Goal: Task Accomplishment & Management: Complete application form

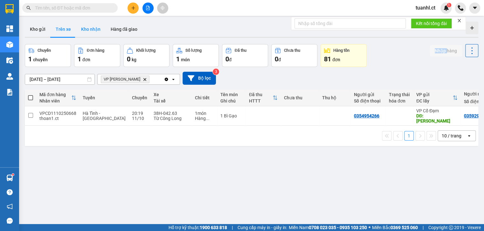
drag, startPoint x: 99, startPoint y: 27, endPoint x: 113, endPoint y: 31, distance: 14.2
click at [99, 27] on button "Kho nhận" at bounding box center [91, 29] width 30 height 15
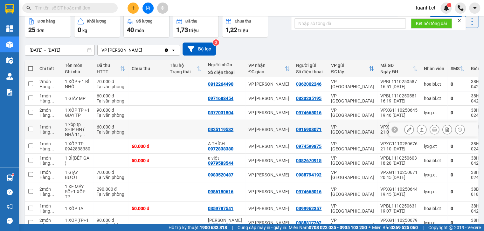
scroll to position [55, 0]
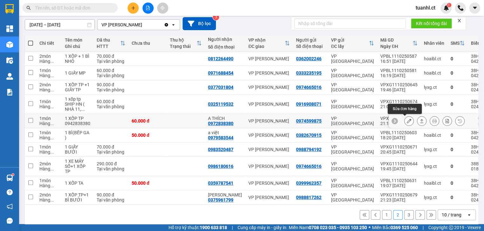
click at [407, 122] on icon at bounding box center [409, 121] width 4 height 4
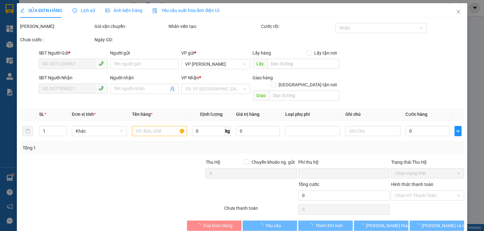
type input "0974599875"
type input "0972838380"
type input "A THÍCH"
type input "0"
type input "60.000"
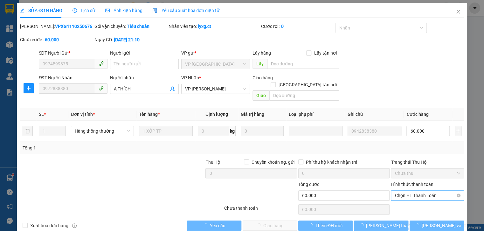
click at [411, 191] on span "Chọn HT Thanh Toán" at bounding box center [427, 196] width 65 height 10
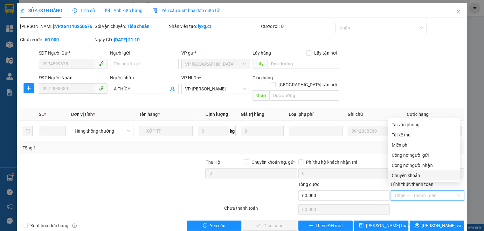
click at [403, 176] on div "Chuyển khoản" at bounding box center [423, 175] width 65 height 7
type input "0"
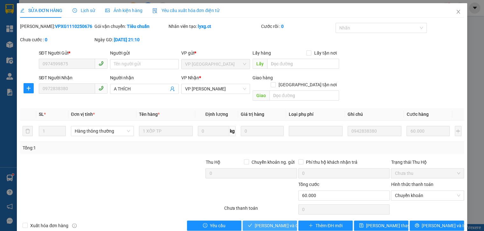
click at [276, 223] on span "[PERSON_NAME] và Giao hàng" at bounding box center [285, 226] width 61 height 7
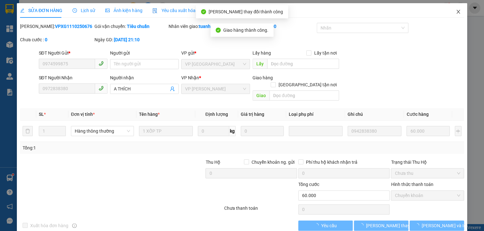
click at [456, 14] on icon "close" at bounding box center [458, 11] width 5 height 5
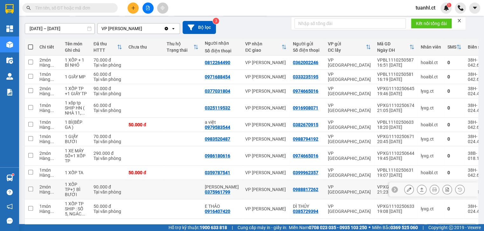
scroll to position [73, 0]
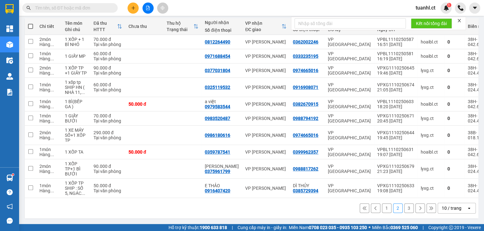
click at [404, 210] on button "3" at bounding box center [409, 209] width 10 height 10
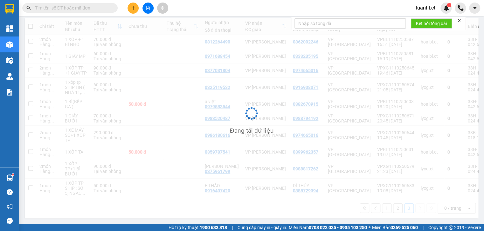
scroll to position [29, 0]
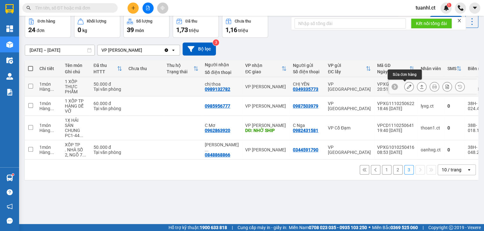
click at [407, 86] on icon at bounding box center [409, 87] width 4 height 4
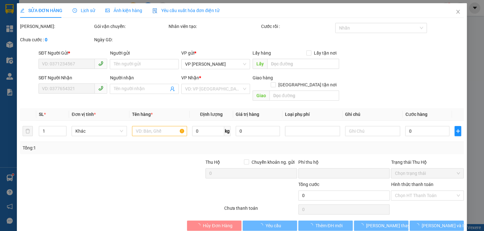
type input "0349335773"
type input "CHỊ YẾN"
type input "0989132782"
type input "chị thoa"
type input "0"
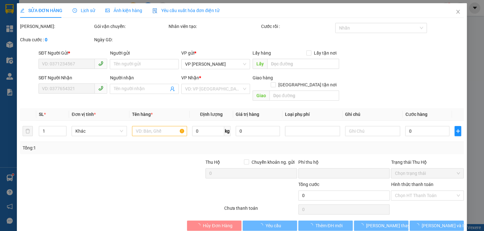
type input "50.000"
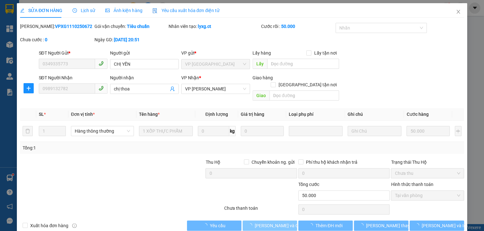
click at [268, 223] on span "[PERSON_NAME] và Giao hàng" at bounding box center [285, 226] width 61 height 7
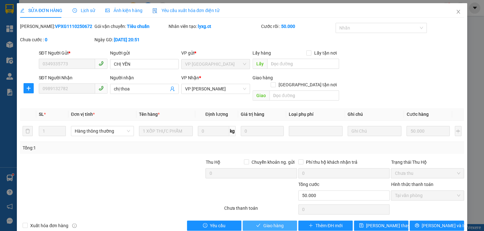
click at [268, 223] on span "Giao hàng" at bounding box center [273, 226] width 20 height 7
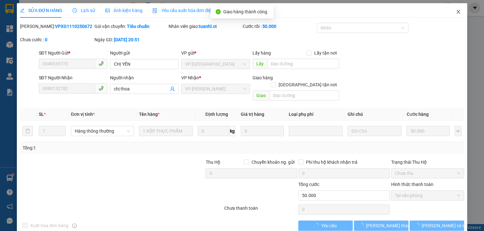
click at [456, 14] on icon "close" at bounding box center [458, 11] width 5 height 5
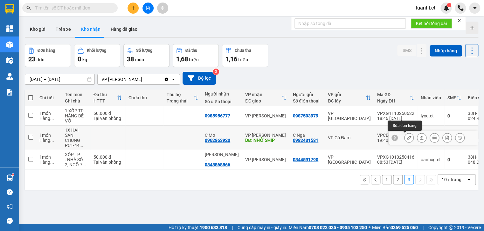
click at [407, 136] on icon at bounding box center [409, 138] width 4 height 4
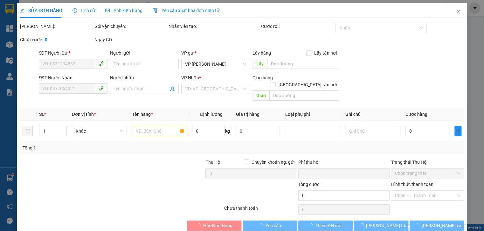
type input "0982431581"
type input "C Nga"
type input "0962863920"
type input "C Mơ"
type input "NHỜ SHIP"
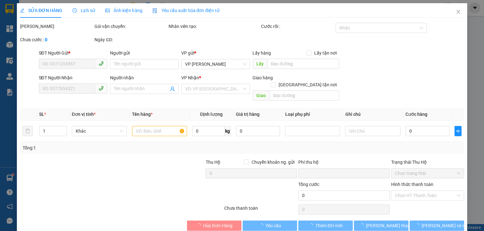
type input "0"
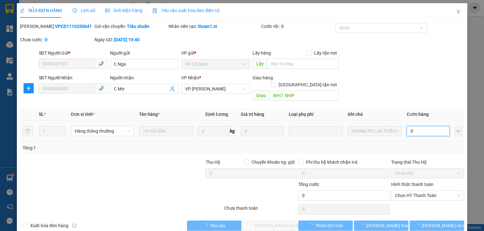
click at [414, 127] on input "0" at bounding box center [427, 131] width 43 height 10
type input "5"
type input "50"
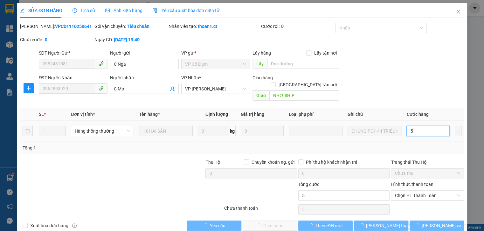
type input "50"
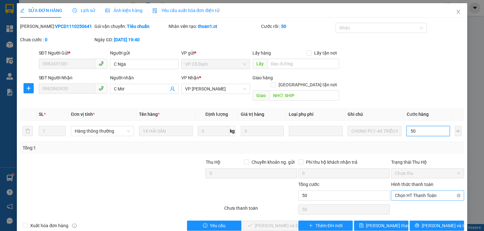
click at [426, 191] on span "Chọn HT Thanh Toán" at bounding box center [427, 196] width 65 height 10
type input "50"
type input "50.000"
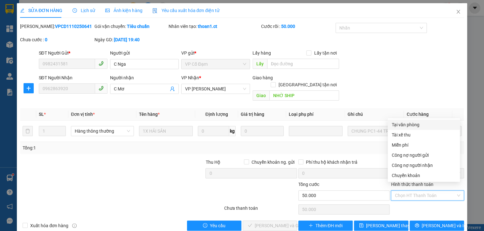
click at [398, 127] on div "Tại văn phòng" at bounding box center [423, 124] width 65 height 7
type input "0"
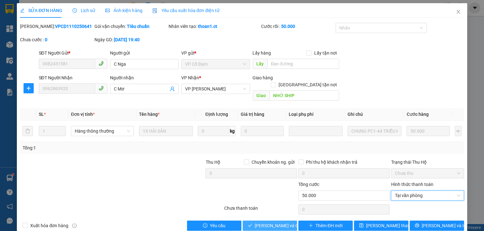
click at [278, 223] on span "[PERSON_NAME] và Giao hàng" at bounding box center [285, 226] width 61 height 7
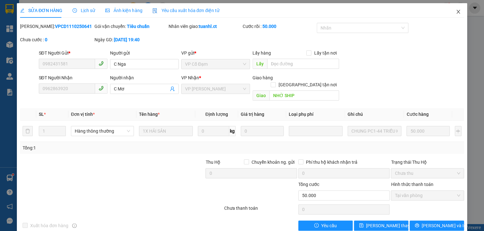
click at [454, 15] on span "Close" at bounding box center [458, 12] width 18 height 18
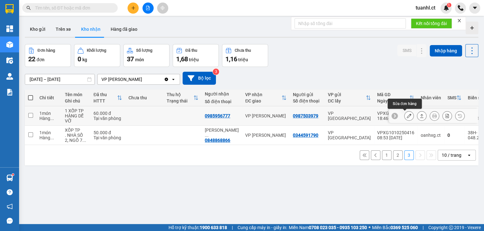
click at [407, 116] on icon at bounding box center [409, 116] width 4 height 4
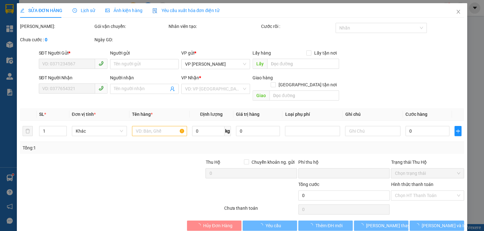
type input "0987503979"
type input "0985956777"
type input "0"
type input "60.000"
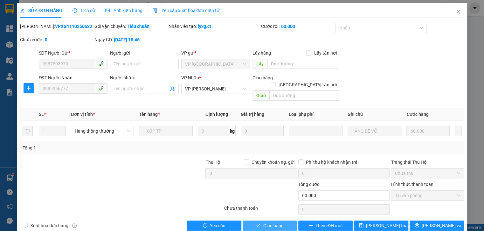
click at [272, 223] on span "Giao hàng" at bounding box center [273, 226] width 20 height 7
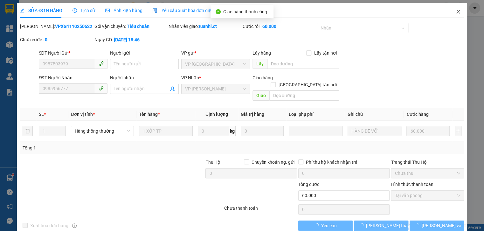
click at [456, 13] on icon "close" at bounding box center [457, 12] width 3 height 4
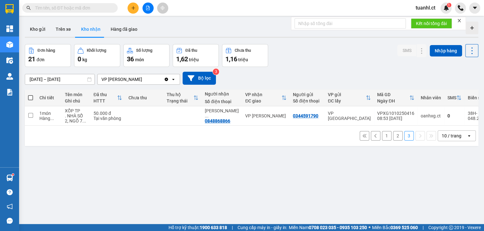
click at [393, 139] on button "2" at bounding box center [398, 136] width 10 height 10
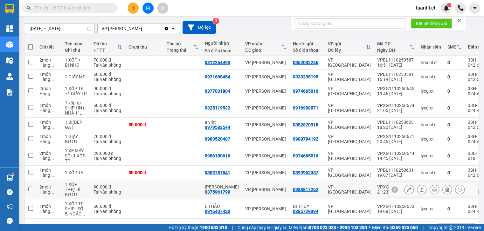
scroll to position [73, 0]
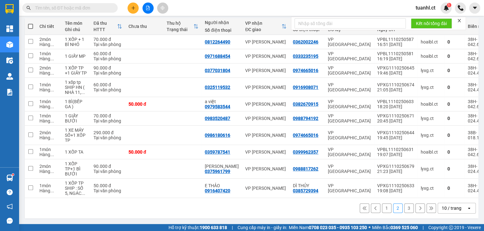
click at [384, 207] on button "1" at bounding box center [387, 209] width 10 height 10
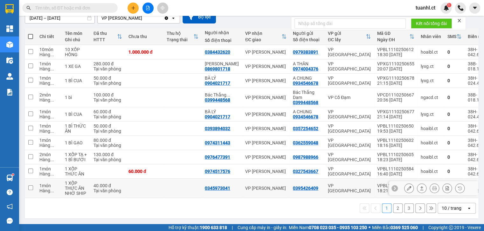
scroll to position [42, 0]
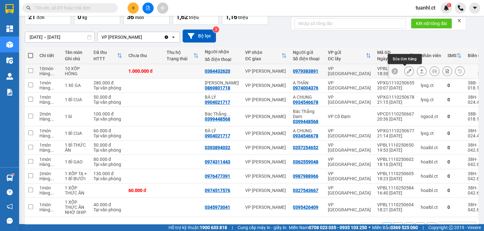
click at [407, 70] on icon at bounding box center [409, 71] width 4 height 4
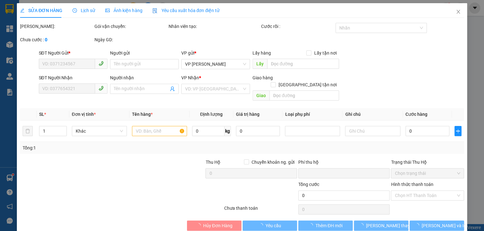
type input "0979383891"
type input "0384432620"
type input "0"
type input "1.000.000"
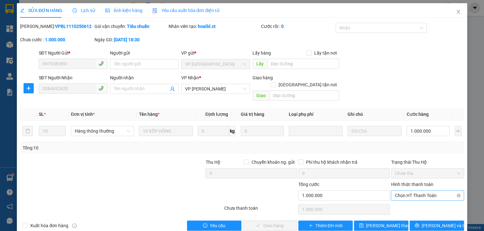
click at [396, 191] on span "Chọn HT Thanh Toán" at bounding box center [427, 196] width 65 height 10
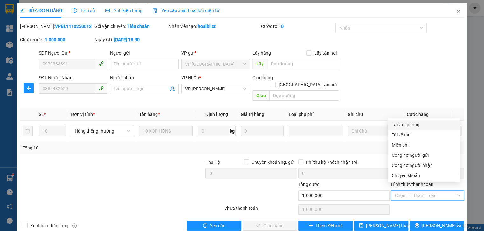
click at [399, 125] on div "Tại văn phòng" at bounding box center [423, 124] width 65 height 7
type input "0"
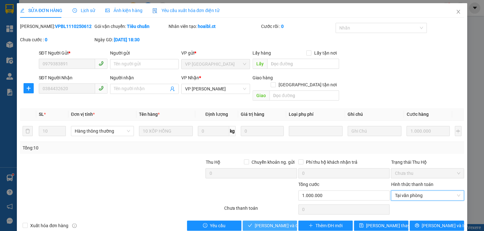
click at [278, 223] on span "[PERSON_NAME] và Giao hàng" at bounding box center [285, 226] width 61 height 7
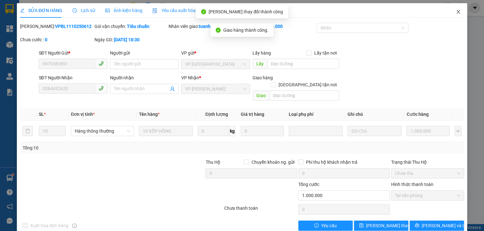
click at [456, 14] on icon "close" at bounding box center [457, 12] width 3 height 4
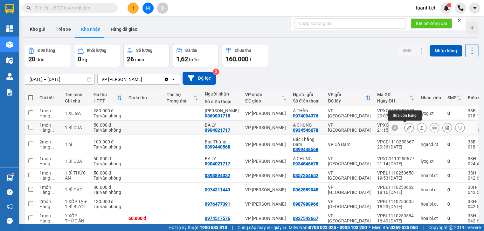
click at [407, 129] on icon at bounding box center [409, 128] width 4 height 4
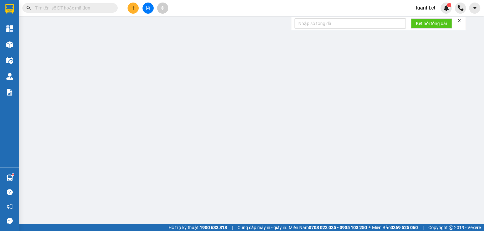
type input "0934546678"
type input "A CHUNG"
type input "0904021717"
type input "BÀ LÝ"
type input "0"
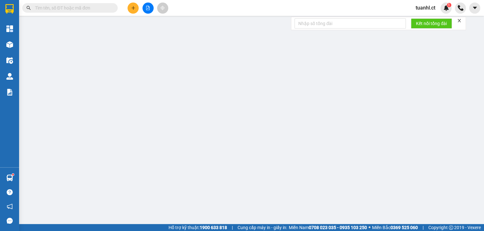
type input "50.000"
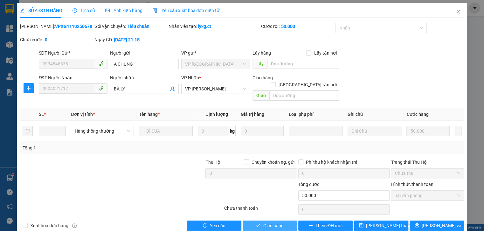
click at [263, 223] on span "Giao hàng" at bounding box center [273, 226] width 20 height 7
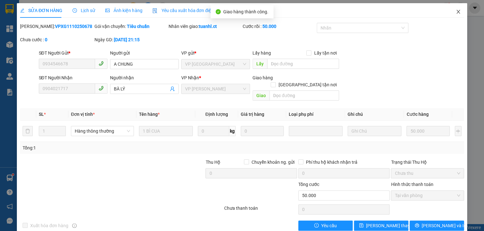
click at [456, 12] on icon "close" at bounding box center [458, 11] width 5 height 5
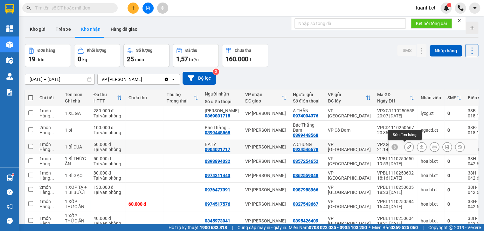
click at [407, 145] on icon at bounding box center [409, 147] width 4 height 4
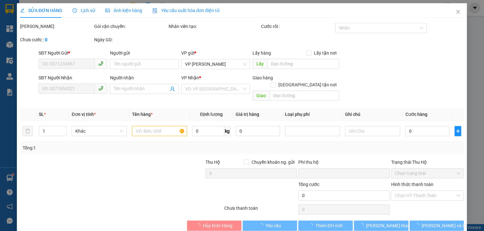
type input "0934546678"
type input "A CHUNG"
type input "0904021717"
type input "BÀ LÝ"
type input "0"
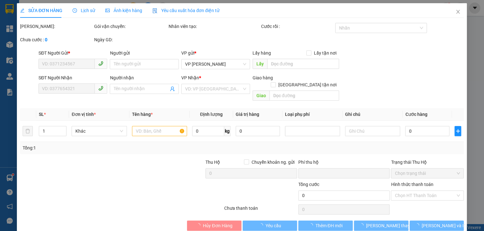
type input "60.000"
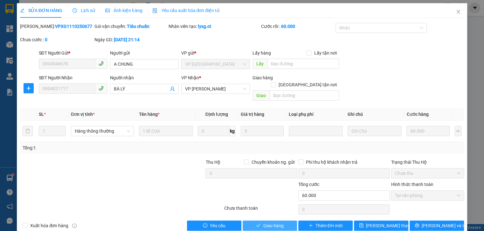
click at [283, 221] on button "Giao hàng" at bounding box center [270, 226] width 54 height 10
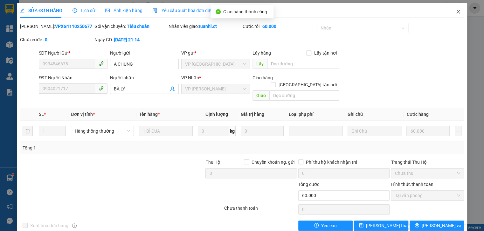
click at [456, 11] on icon "close" at bounding box center [457, 12] width 3 height 4
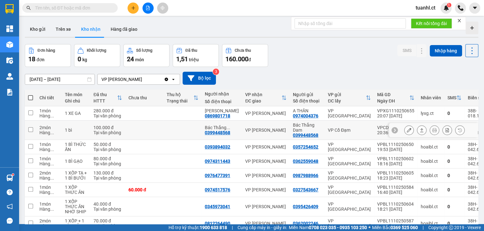
click at [407, 130] on icon at bounding box center [409, 130] width 4 height 4
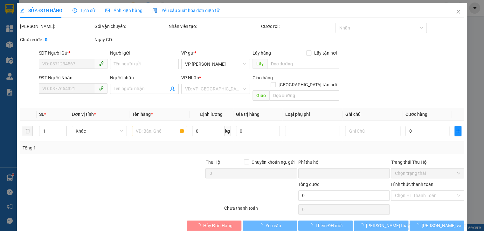
type input "0399448568"
type input "Bác Thắng Dam"
type input "0399448568"
type input "Bác Thắng Dam"
type input "0"
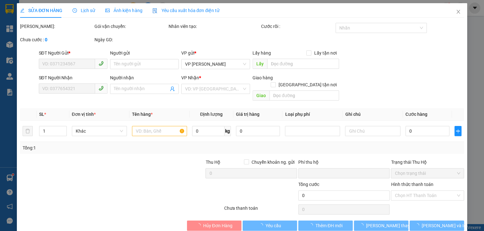
type input "100.000"
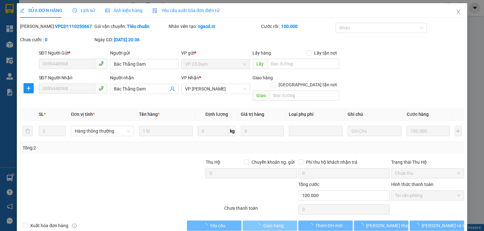
click at [267, 223] on span "Giao hàng" at bounding box center [273, 226] width 20 height 7
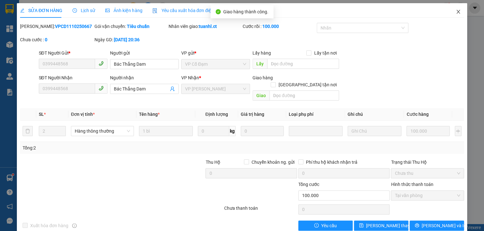
click at [456, 10] on icon "close" at bounding box center [458, 11] width 5 height 5
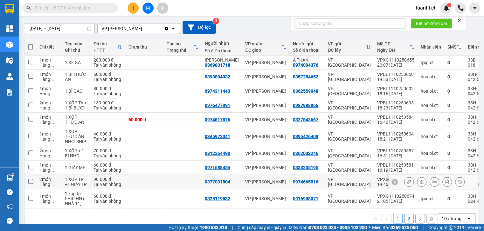
scroll to position [68, 0]
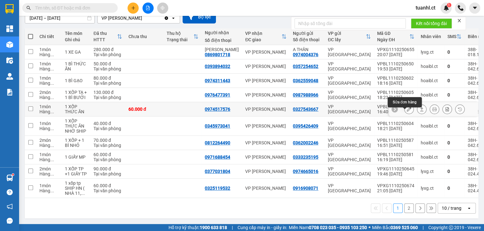
click at [404, 107] on button at bounding box center [408, 109] width 9 height 11
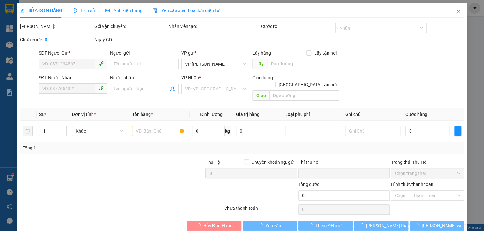
type input "0327543667"
type input "0974517576"
type input "0"
type input "60.000"
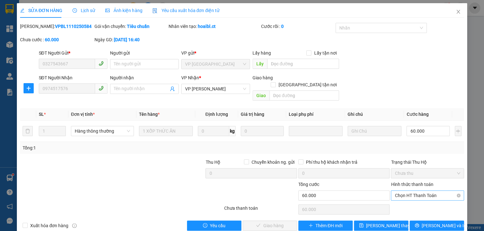
click at [412, 191] on span "Chọn HT Thanh Toán" at bounding box center [427, 196] width 65 height 10
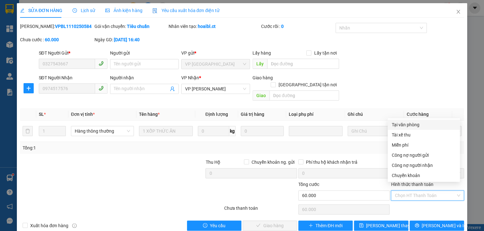
click at [402, 125] on div "Tại văn phòng" at bounding box center [423, 124] width 65 height 7
type input "0"
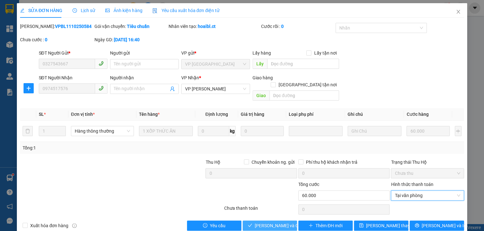
click at [280, 223] on span "[PERSON_NAME] và Giao hàng" at bounding box center [285, 226] width 61 height 7
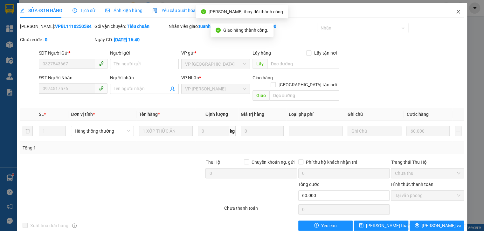
click at [456, 14] on icon "close" at bounding box center [458, 11] width 5 height 5
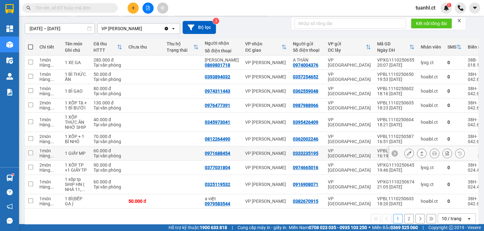
scroll to position [68, 0]
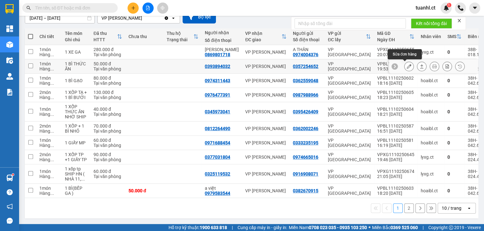
click at [407, 64] on icon at bounding box center [409, 66] width 4 height 4
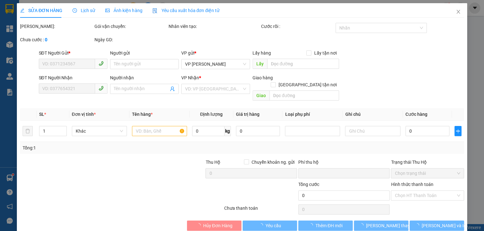
type input "0357254652"
type input "0393894032"
type input "0"
type input "50.000"
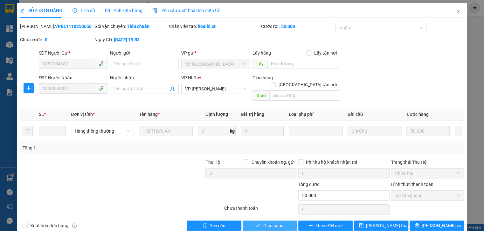
click at [273, 223] on span "Giao hàng" at bounding box center [273, 226] width 20 height 7
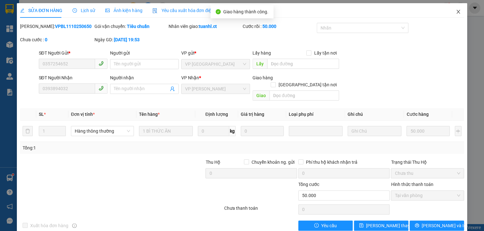
click at [456, 13] on icon "close" at bounding box center [458, 11] width 5 height 5
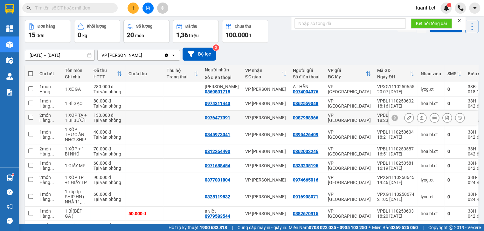
scroll to position [51, 0]
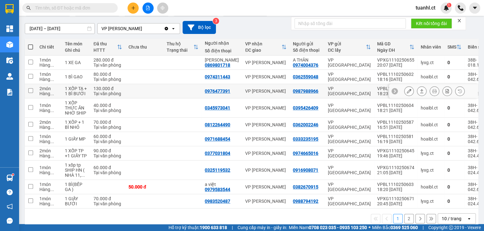
click at [404, 94] on button at bounding box center [408, 91] width 9 height 11
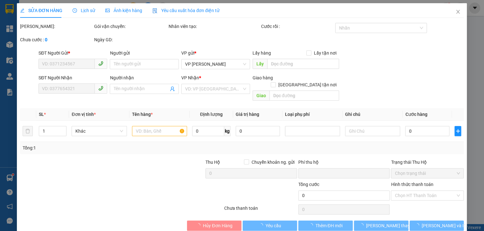
type input "0987988966"
type input "0976477391"
type input "0"
type input "130.000"
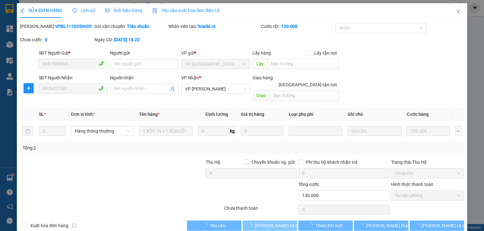
click at [251, 223] on icon "loading" at bounding box center [250, 226] width 6 height 6
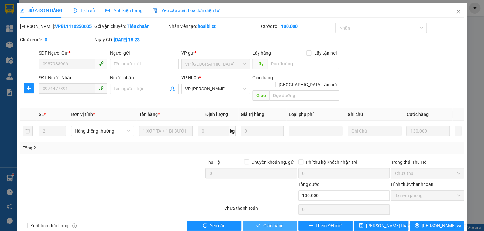
click at [272, 223] on span "Giao hàng" at bounding box center [273, 226] width 20 height 7
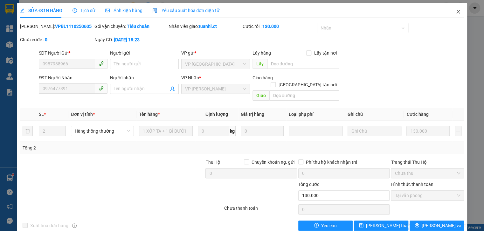
click at [454, 9] on span "Close" at bounding box center [458, 12] width 18 height 18
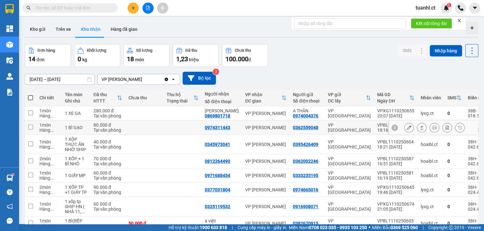
scroll to position [25, 0]
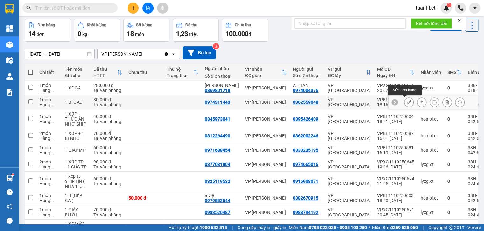
click at [404, 102] on button at bounding box center [408, 102] width 9 height 11
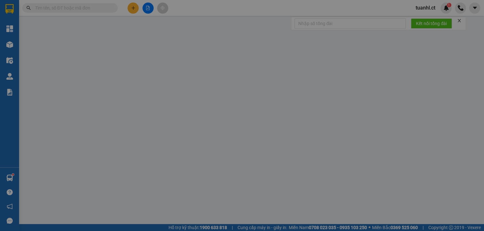
type input "0362559048"
type input "0974311443"
type input "0"
type input "80.000"
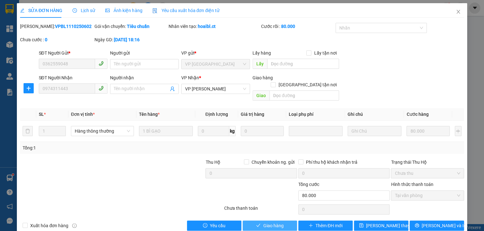
click at [270, 223] on span "Giao hàng" at bounding box center [273, 226] width 20 height 7
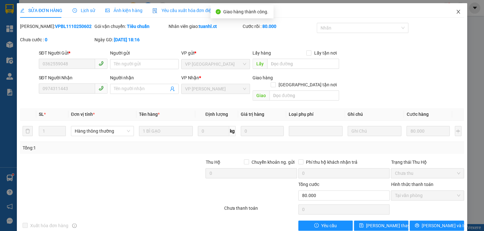
click at [456, 11] on icon "close" at bounding box center [458, 11] width 5 height 5
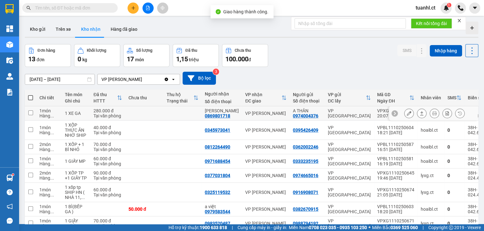
scroll to position [25, 0]
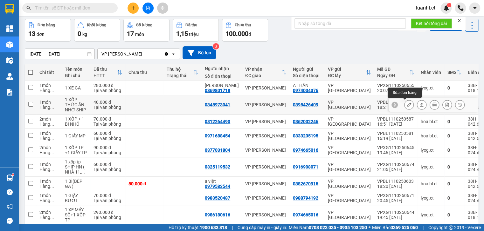
click at [407, 103] on icon at bounding box center [409, 105] width 4 height 4
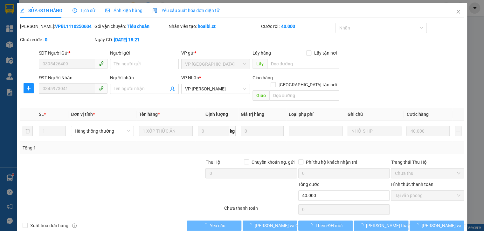
type input "0395426409"
type input "0345973041"
type input "0"
type input "40.000"
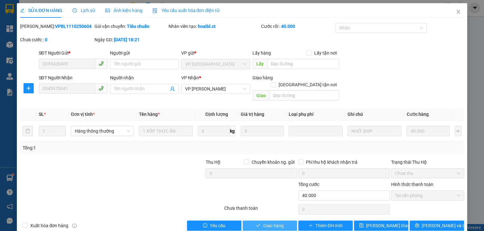
click at [279, 223] on span "Giao hàng" at bounding box center [273, 226] width 20 height 7
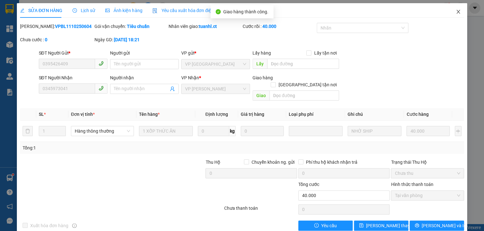
click at [456, 13] on icon "close" at bounding box center [457, 12] width 3 height 4
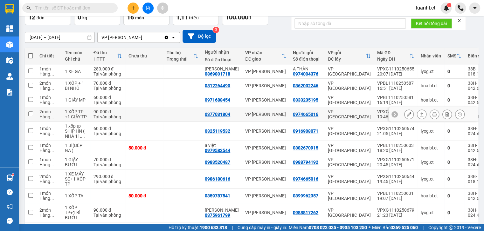
scroll to position [51, 0]
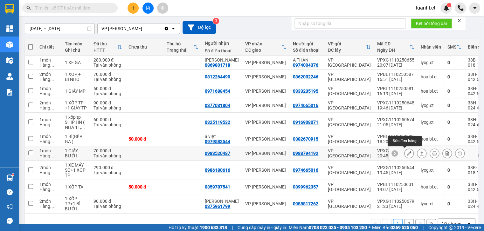
click at [407, 151] on icon at bounding box center [409, 153] width 4 height 4
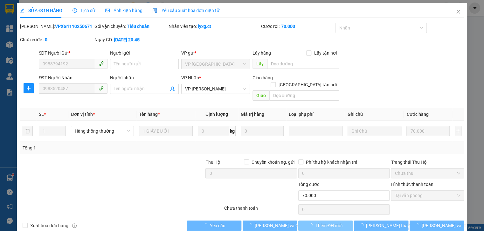
type input "0988794192"
type input "0983520487"
type input "0"
type input "70.000"
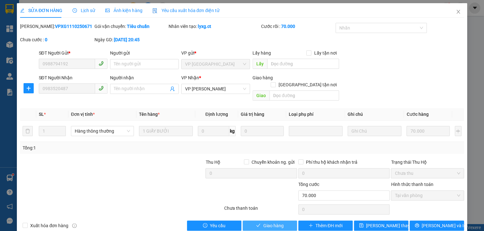
click at [283, 221] on button "Giao hàng" at bounding box center [270, 226] width 54 height 10
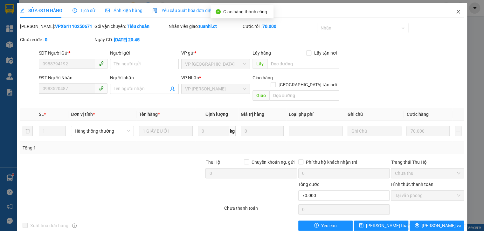
click at [456, 12] on icon "close" at bounding box center [458, 11] width 5 height 5
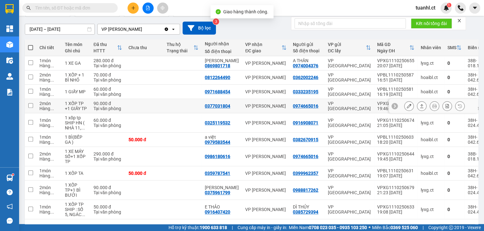
scroll to position [51, 0]
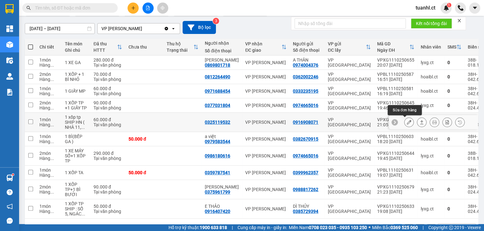
click at [407, 122] on icon at bounding box center [409, 122] width 4 height 4
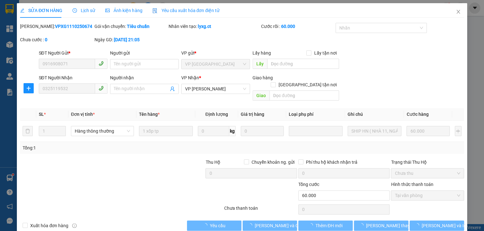
type input "0916908071"
type input "0325119532"
type input "0"
type input "60.000"
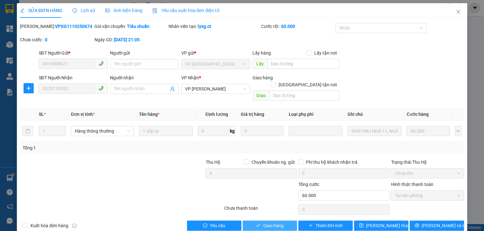
click at [273, 223] on span "Giao hàng" at bounding box center [273, 226] width 20 height 7
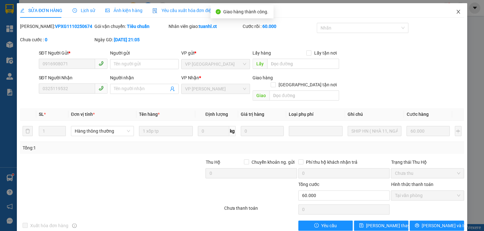
click at [456, 14] on icon "close" at bounding box center [458, 11] width 5 height 5
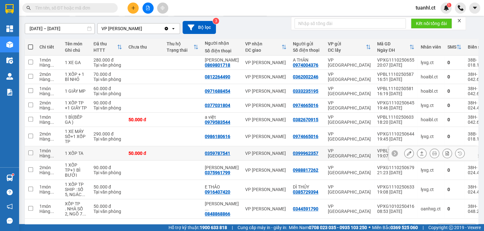
scroll to position [73, 0]
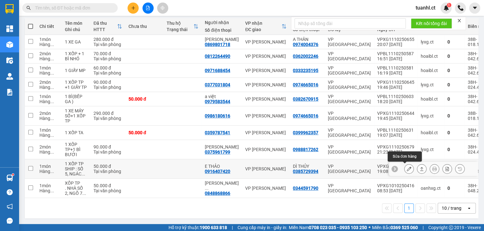
click at [407, 167] on icon at bounding box center [409, 169] width 4 height 4
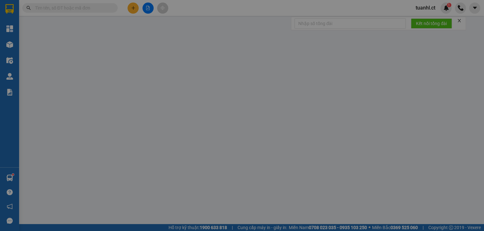
type input "0385729394"
type input "DÌ THỦY"
type input "0916407420"
type input "E THẢO"
type input "0"
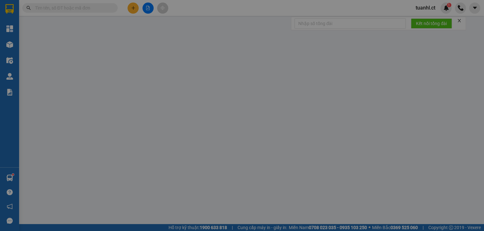
type input "50.000"
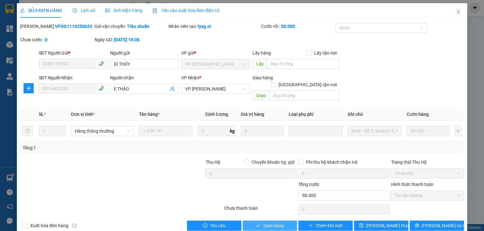
click at [268, 223] on span "Giao hàng" at bounding box center [273, 226] width 20 height 7
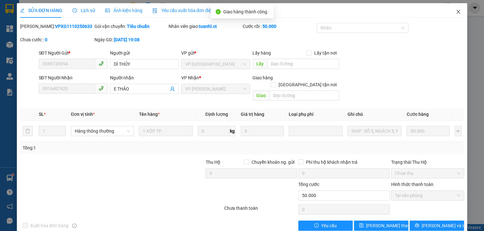
click at [457, 12] on span "Close" at bounding box center [458, 12] width 18 height 18
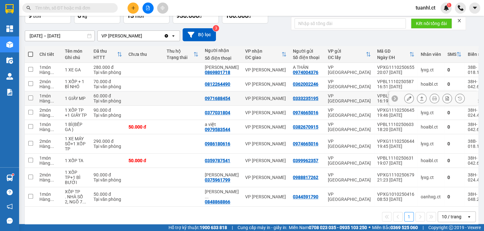
scroll to position [51, 0]
